Goal: Task Accomplishment & Management: Complete application form

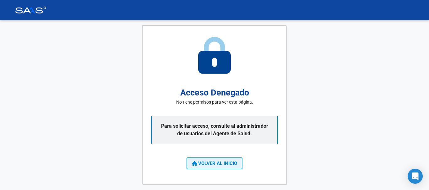
click at [223, 161] on span "VOLVER AL INICIO" at bounding box center [214, 164] width 45 height 6
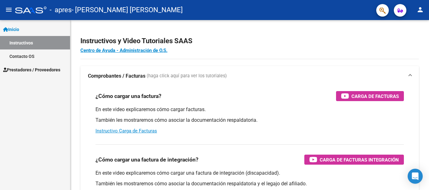
click at [34, 71] on span "Prestadores / Proveedores" at bounding box center [31, 70] width 57 height 7
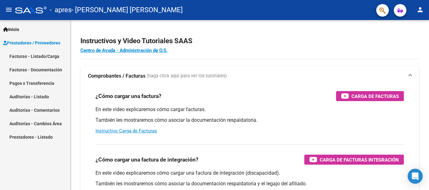
click at [47, 43] on span "Prestadores / Proveedores" at bounding box center [31, 43] width 57 height 7
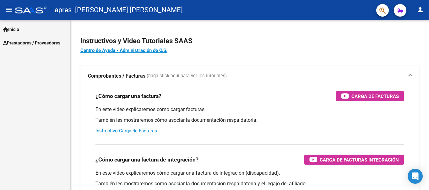
click at [44, 42] on span "Prestadores / Proveedores" at bounding box center [31, 43] width 57 height 7
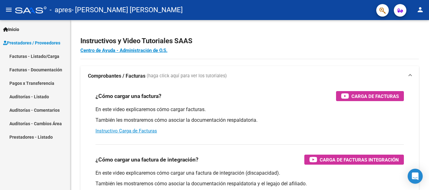
click at [35, 56] on link "Facturas - Listado/Carga" at bounding box center [35, 56] width 70 height 13
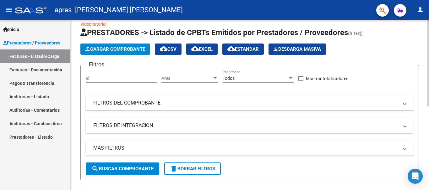
scroll to position [17, 0]
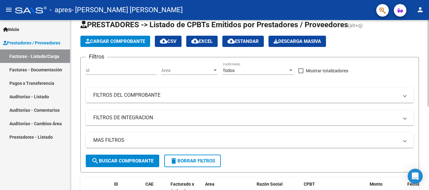
click at [428, 56] on div at bounding box center [428, 72] width 2 height 87
click at [119, 40] on span "Cargar Comprobante" at bounding box center [115, 42] width 60 height 6
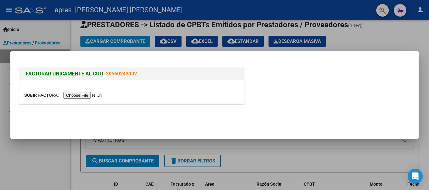
click at [93, 94] on input "file" at bounding box center [63, 95] width 79 height 7
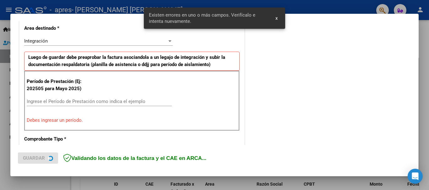
scroll to position [145, 0]
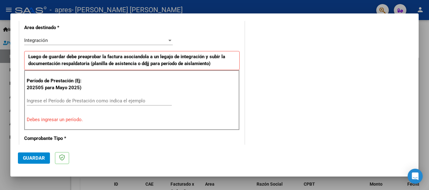
click at [35, 99] on input "Ingrese el Período de Prestación como indica el ejemplo" at bounding box center [99, 101] width 145 height 6
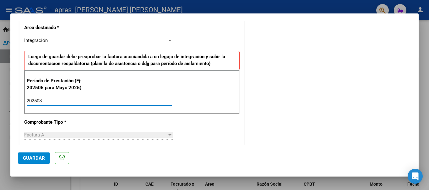
type input "202508"
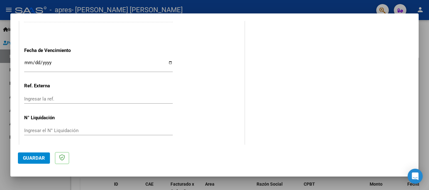
scroll to position [428, 0]
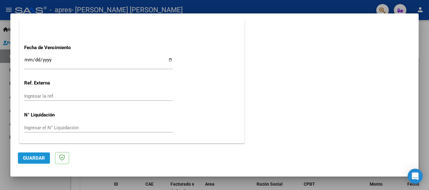
click at [32, 160] on span "Guardar" at bounding box center [34, 159] width 22 height 6
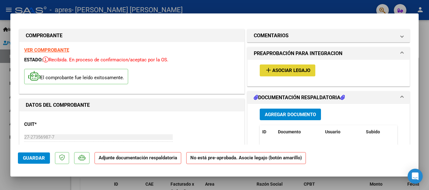
click at [287, 72] on span "Asociar Legajo" at bounding box center [291, 71] width 38 height 6
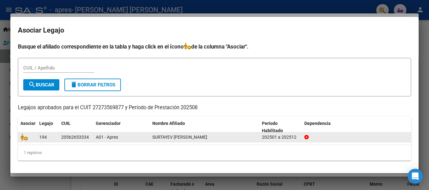
click at [149, 137] on datatable-body-cell "A01 - Apres" at bounding box center [121, 138] width 56 height 10
click at [21, 136] on icon at bounding box center [24, 137] width 8 height 7
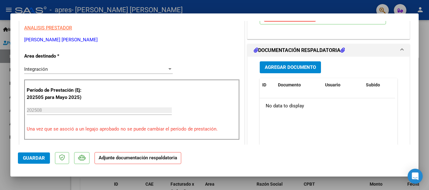
scroll to position [133, 0]
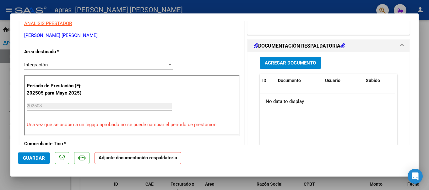
click at [299, 62] on span "Agregar Documento" at bounding box center [289, 64] width 51 height 6
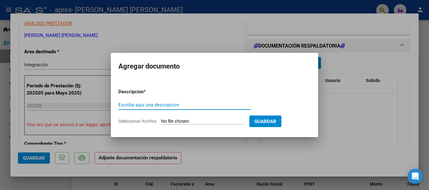
type input "P"
type input "A"
type input "P"
type input "p"
type input "Planilla de asistencia"
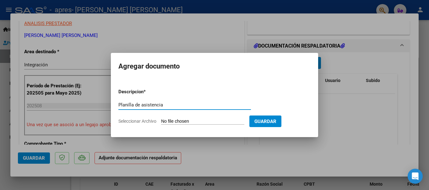
click at [197, 120] on input "Seleccionar Archivo" at bounding box center [202, 122] width 83 height 6
type input "C:\fakepath\SURTAYEV [PERSON_NAME] de asistencia [DATE].pdf"
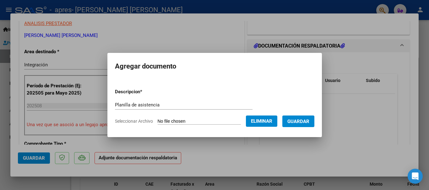
click at [304, 123] on span "Guardar" at bounding box center [298, 122] width 22 height 6
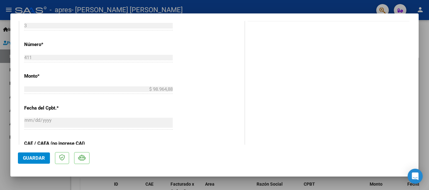
scroll to position [438, 0]
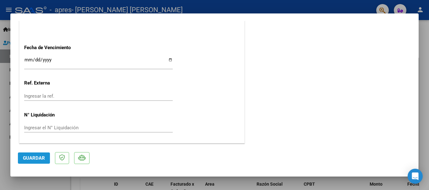
click at [28, 158] on span "Guardar" at bounding box center [34, 159] width 22 height 6
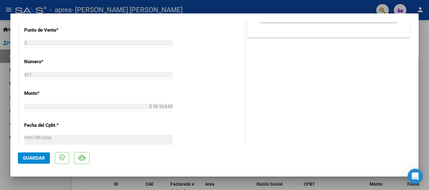
drag, startPoint x: 409, startPoint y: 71, endPoint x: 409, endPoint y: 58, distance: 12.9
click at [409, 58] on mat-dialog-content "COMPROBANTE VER COMPROBANTE ESTADO: Recibida. En proceso de confirmacion/acepta…" at bounding box center [214, 83] width 408 height 124
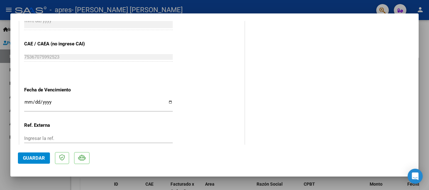
scroll to position [438, 0]
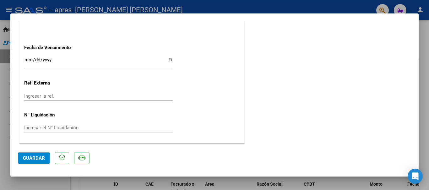
click at [36, 156] on span "Guardar" at bounding box center [34, 159] width 22 height 6
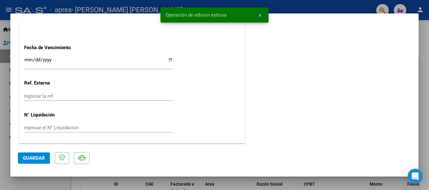
click at [259, 15] on span "x" at bounding box center [260, 15] width 2 height 6
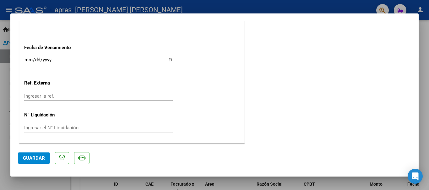
drag, startPoint x: 285, startPoint y: 4, endPoint x: 290, endPoint y: 12, distance: 9.3
click at [285, 4] on div at bounding box center [214, 95] width 429 height 190
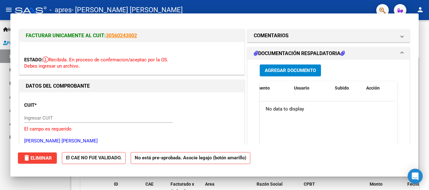
scroll to position [0, 0]
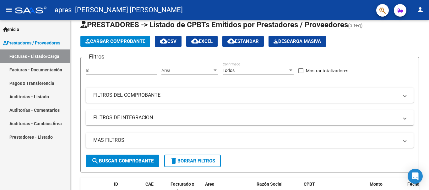
click at [47, 67] on link "Facturas - Documentación" at bounding box center [35, 69] width 70 height 13
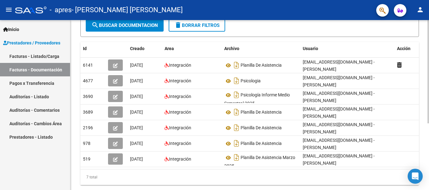
scroll to position [91, 0]
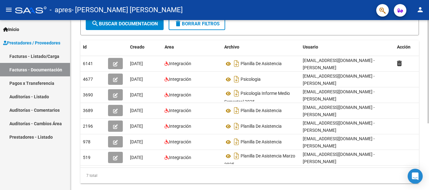
click at [428, 128] on div at bounding box center [428, 130] width 2 height 104
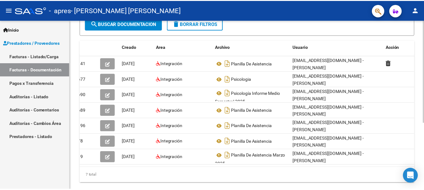
scroll to position [0, 0]
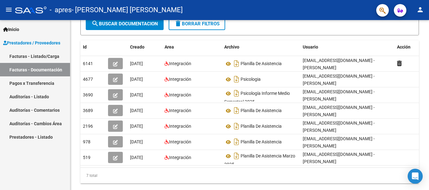
click at [422, 9] on mat-icon "person" at bounding box center [420, 10] width 8 height 8
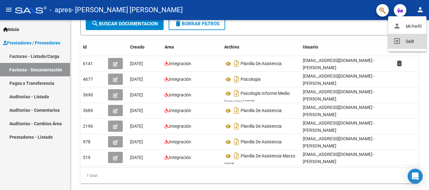
click at [406, 42] on button "exit_to_app Salir" at bounding box center [407, 41] width 38 height 15
